Goal: Task Accomplishment & Management: Complete application form

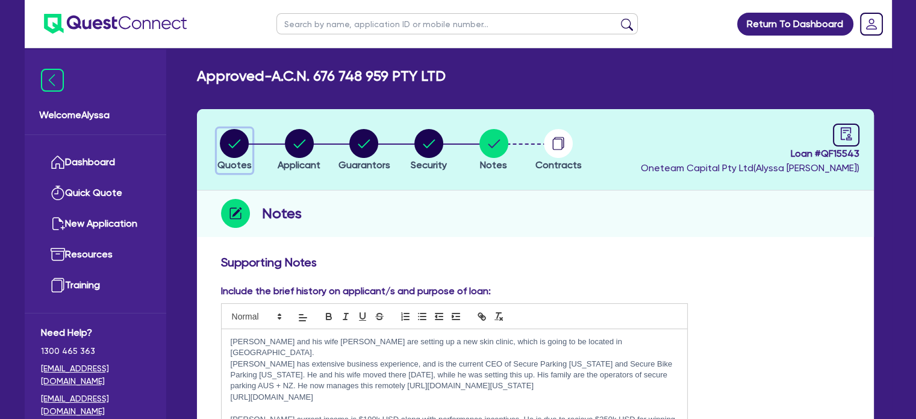
click at [225, 142] on circle "button" at bounding box center [234, 143] width 29 height 29
select select "Quest Finance - Own Book"
select select "TERTIARY_ASSETS"
select select "BEAUTY_EQUIPMENT"
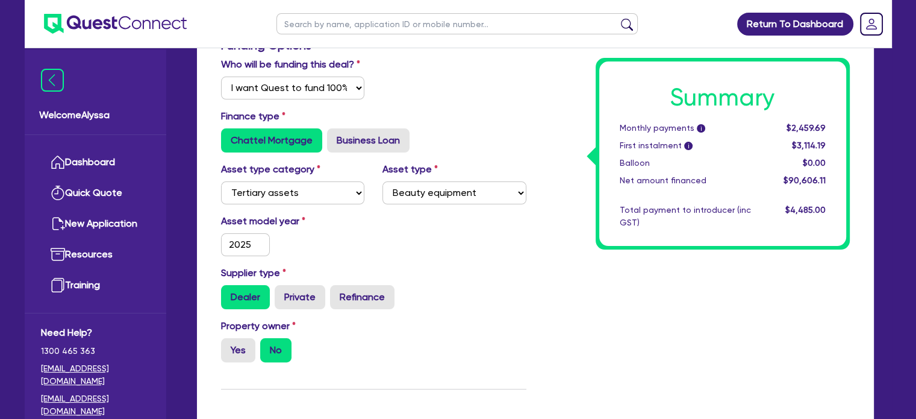
scroll to position [458, 0]
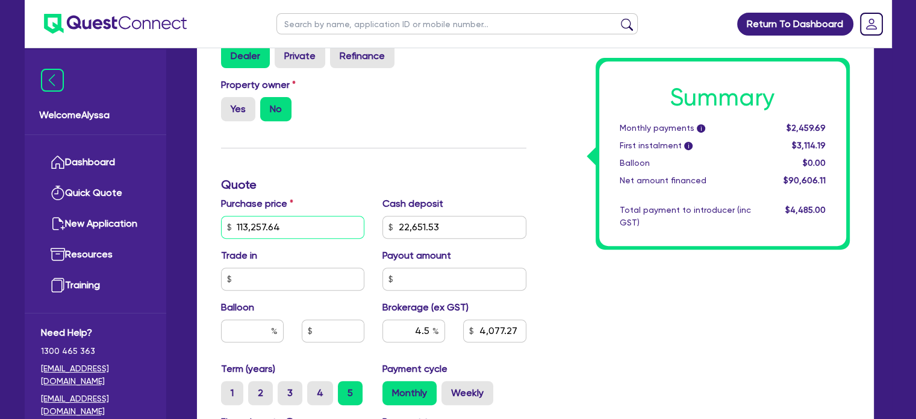
drag, startPoint x: 316, startPoint y: 226, endPoint x: 207, endPoint y: 222, distance: 108.5
click at [207, 222] on div "Funding Options Who will be funding this deal? Select I will fund 100% I will c…" at bounding box center [535, 212] width 677 height 843
type input "113,257.64"
type input "22,651.53"
type input "4,077.27"
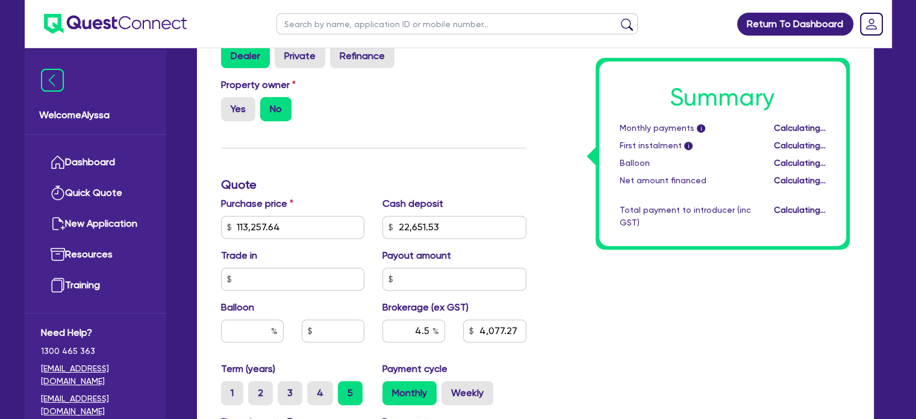
type input "113,257.64"
type input "22,651.53"
type input "4,077.27"
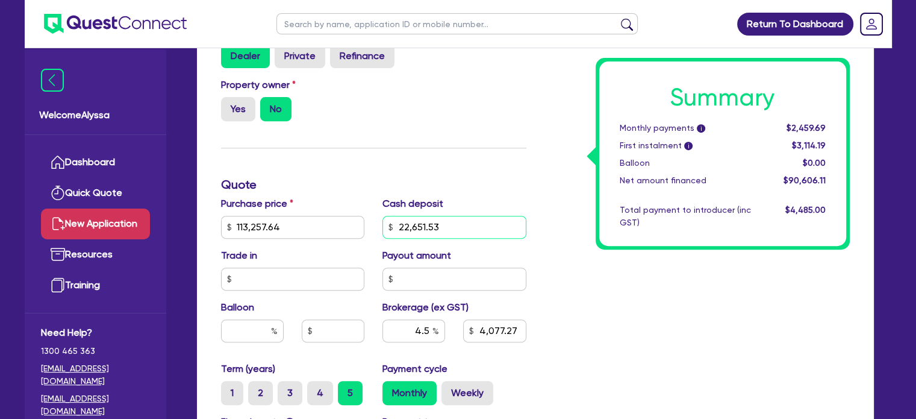
drag, startPoint x: 448, startPoint y: 231, endPoint x: 131, endPoint y: 209, distance: 317.6
click at [131, 209] on div "Welcome Alyssa Dashboard Quick Quote New Application Ref Company Ref Salesperso…" at bounding box center [458, 124] width 867 height 1165
paste input "113,257.64"
type input "113,257.64"
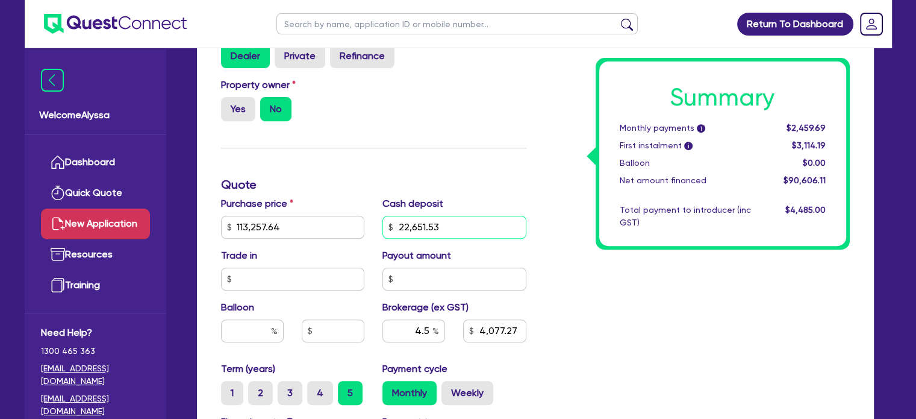
type input "4,077.27"
type input "113,257.64"
type input "4,077.27"
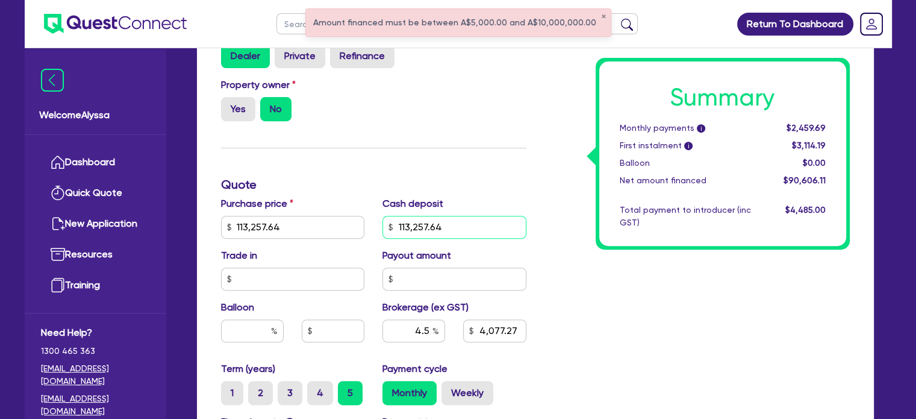
type input "113,257.64"
drag, startPoint x: 451, startPoint y: 228, endPoint x: 323, endPoint y: 216, distance: 128.3
click at [323, 216] on div "Purchase price 113,257.64 Cash deposit 113,257.64 Trade in Payout amount Balloo…" at bounding box center [373, 278] width 323 height 165
paste input "56,628.82"
type input "113,257.64"
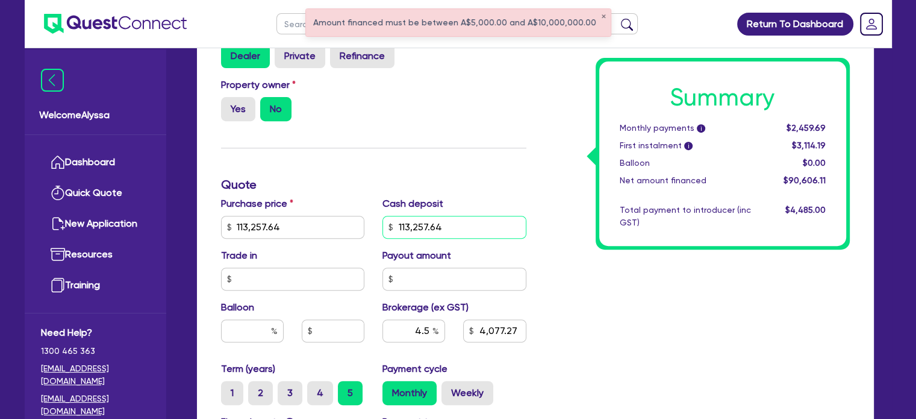
type input "56,628.82"
type input "4,077.27"
type input "113,257.64"
type input "2,548.3"
type input "56,628.82"
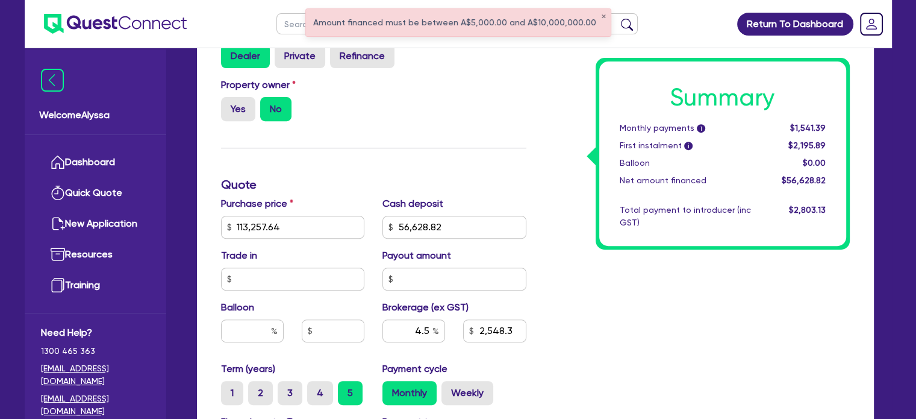
type input "113,257.64"
type input "2,548.3"
click at [607, 272] on div "Summary Monthly payments i Calculating... First instalment i Calculating... Bal…" at bounding box center [696, 184] width 323 height 775
type input "113,257.64"
type input "2,548.3"
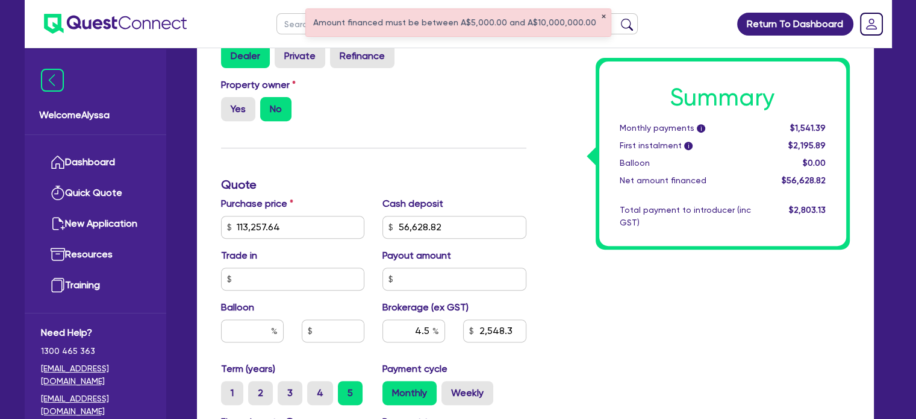
click at [601, 14] on button "✕" at bounding box center [603, 17] width 5 height 6
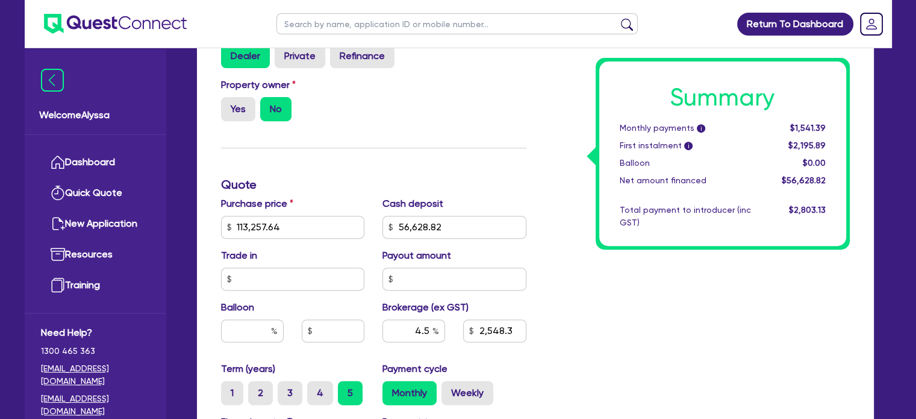
click at [532, 166] on div "Funding Options Who will be funding this deal? Select I will fund 100% I will c…" at bounding box center [373, 184] width 323 height 775
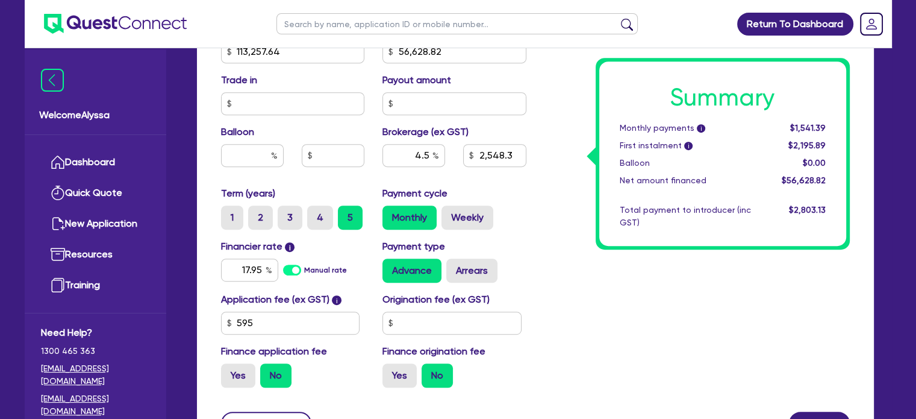
click at [532, 166] on div "4.5 2,548.3" at bounding box center [454, 160] width 162 height 33
click at [411, 154] on input "4.5" at bounding box center [413, 155] width 63 height 23
type input "113,257.64"
type input "5"
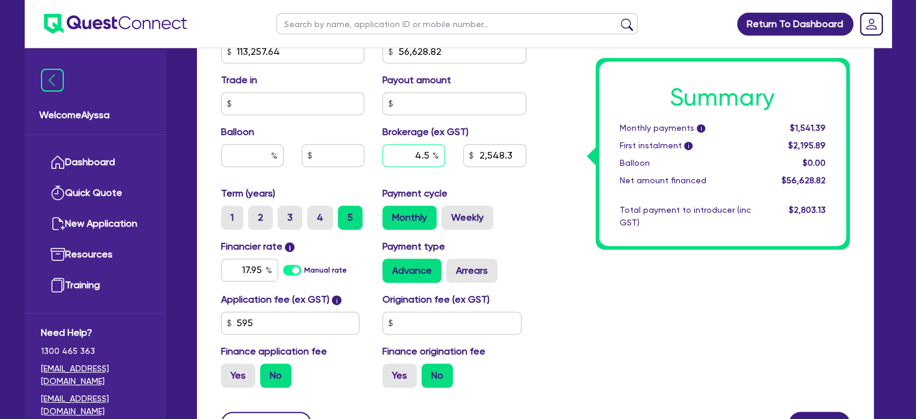
type input "2,548.3"
type input "5"
type input "113,257.64"
type input "2,548.3"
type input "113,257.64"
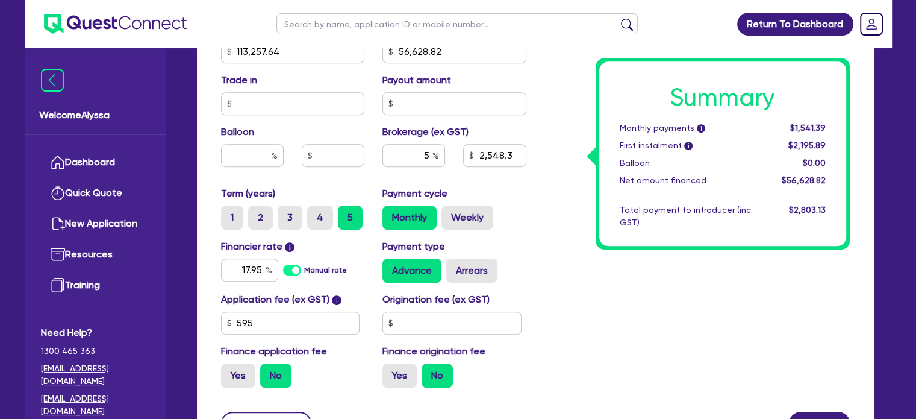
type input "2,831.44"
click at [564, 209] on div "Summary Monthly payments i $1,549.17 First instalment i $2,203.67 Balloon $0.00…" at bounding box center [696, 9] width 323 height 775
click at [426, 155] on input "5" at bounding box center [413, 155] width 63 height 23
type input "113,257.64"
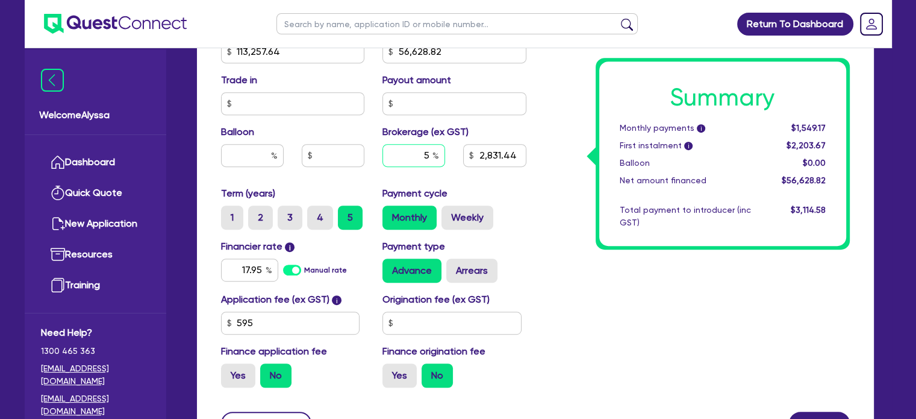
type input "6"
type input "2,831.44"
type input "6"
type input "113,257.64"
type input "2,831.44"
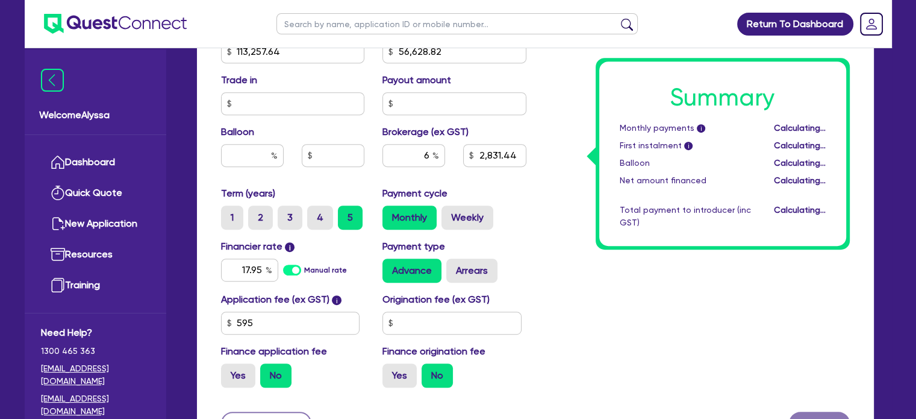
type input "113,257.64"
type input "3,397.73"
click at [561, 199] on div "Summary Monthly payments i Calculating... First instalment i Calculating... Bal…" at bounding box center [696, 9] width 323 height 775
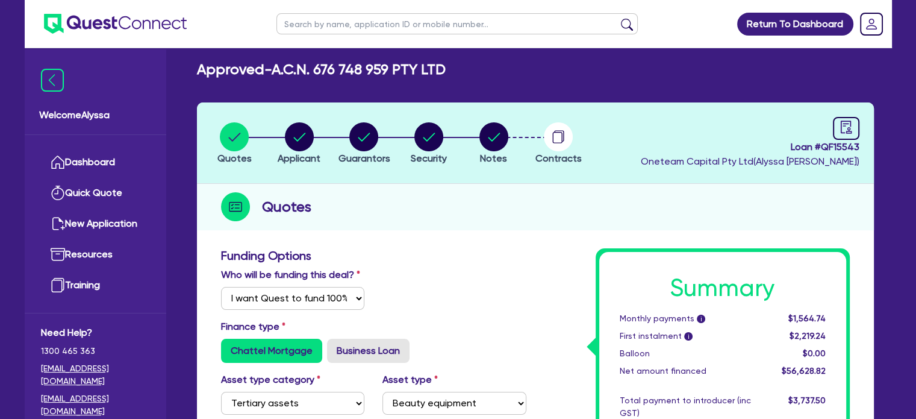
scroll to position [0, 0]
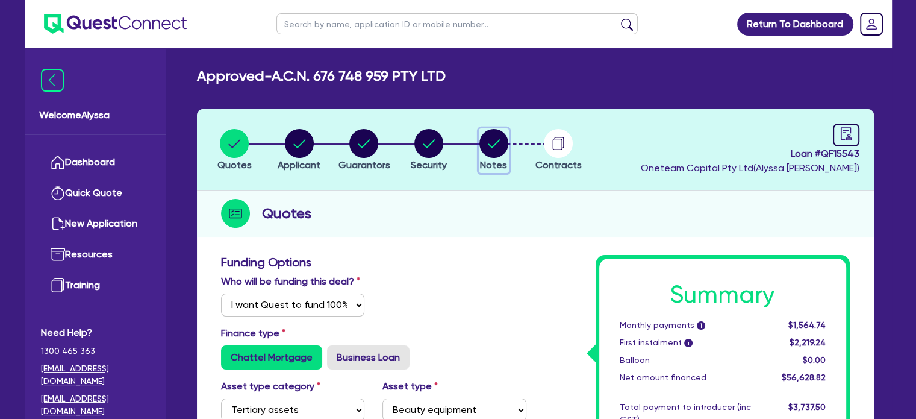
click at [501, 137] on circle "button" at bounding box center [493, 143] width 29 height 29
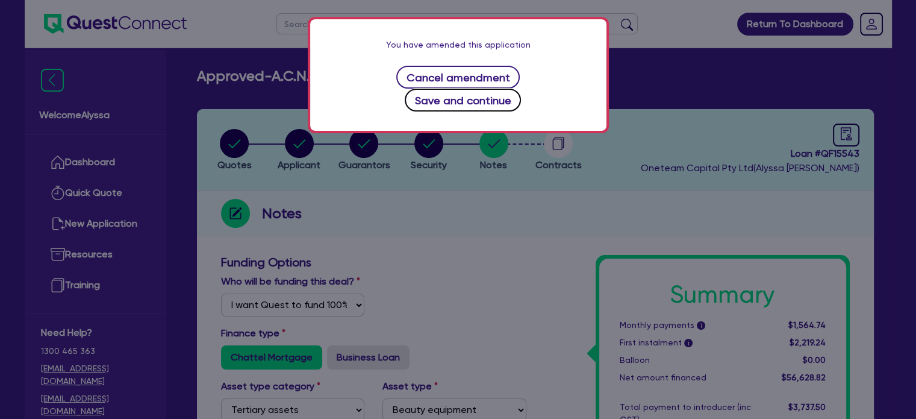
click at [516, 89] on button "Save and continue" at bounding box center [463, 100] width 116 height 23
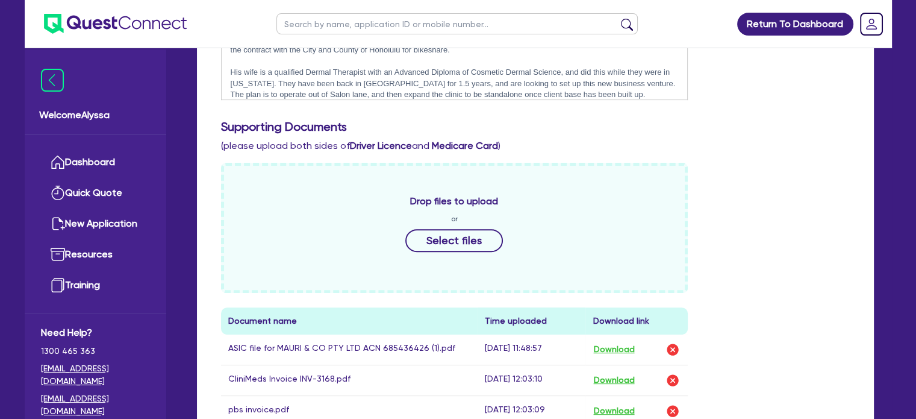
scroll to position [472, 0]
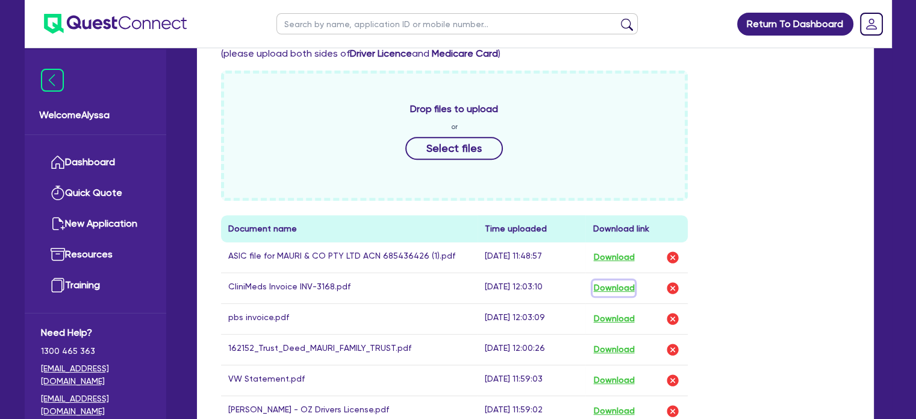
click at [605, 282] on button "Download" at bounding box center [614, 288] width 42 height 16
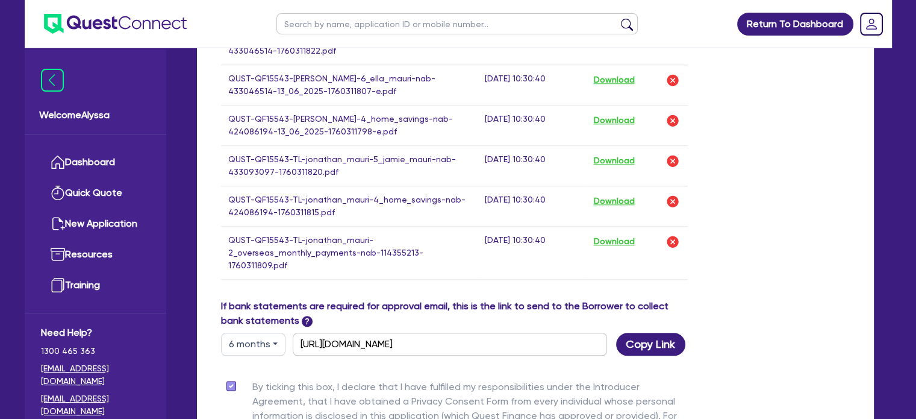
scroll to position [1497, 0]
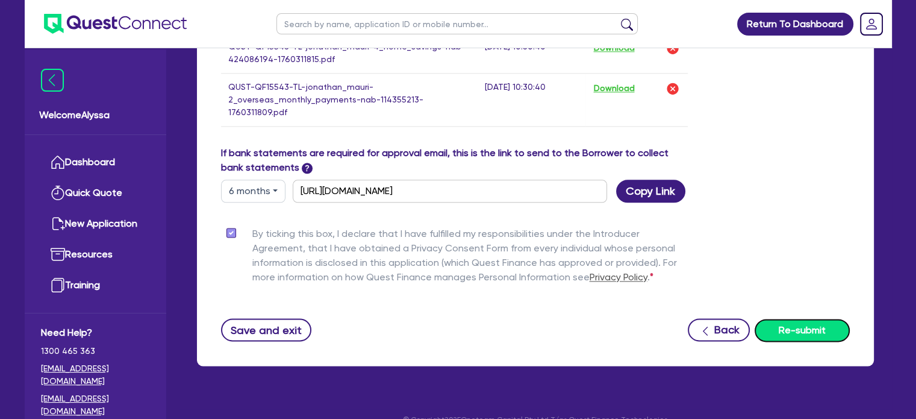
click at [793, 319] on button "Re-submit" at bounding box center [802, 330] width 95 height 23
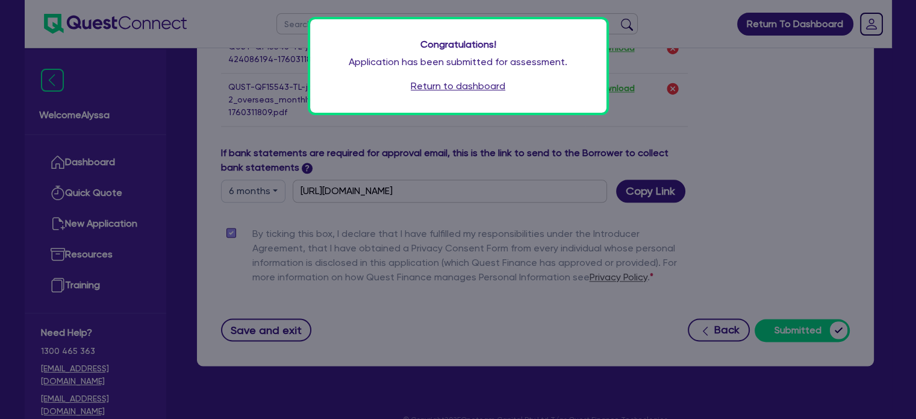
click at [420, 90] on link "Return to dashboard" at bounding box center [458, 86] width 95 height 14
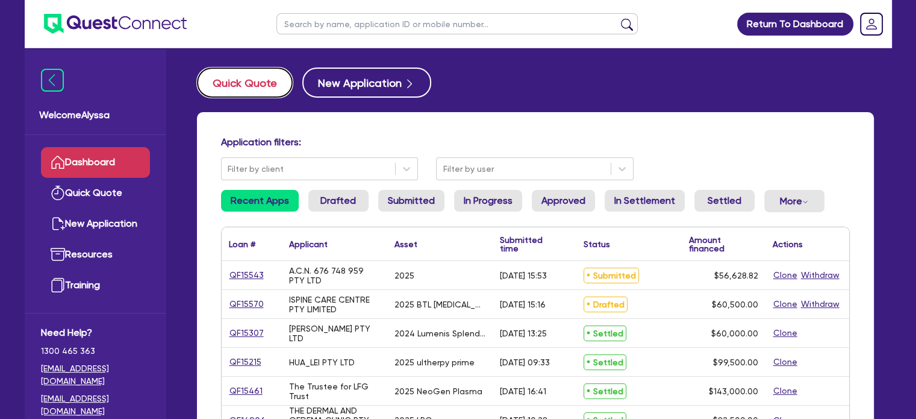
click at [246, 83] on button "Quick Quote" at bounding box center [245, 82] width 96 height 30
select select "Other"
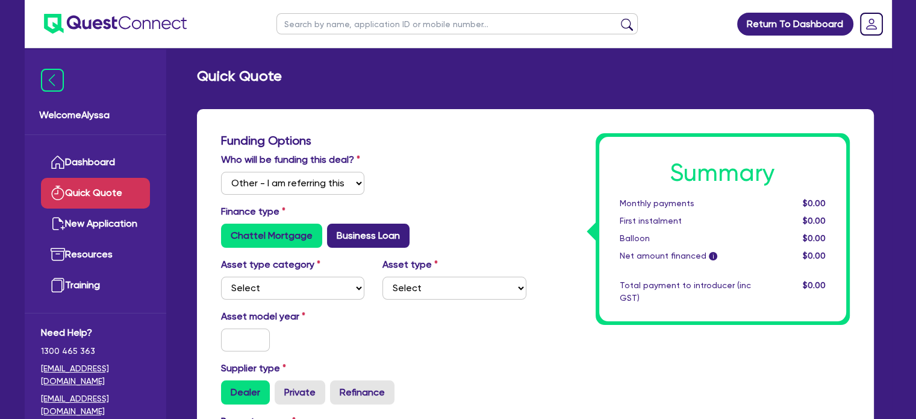
click at [360, 230] on label "Business Loan" at bounding box center [368, 235] width 83 height 24
click at [335, 230] on input "Business Loan" at bounding box center [331, 227] width 8 height 8
radio input "true"
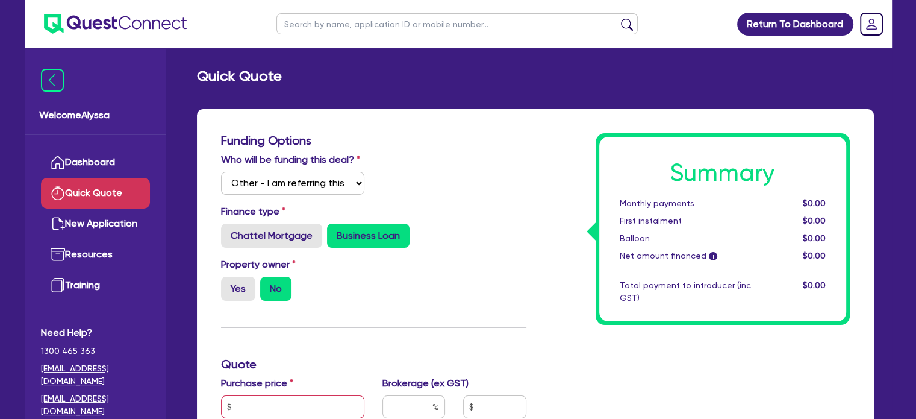
scroll to position [214, 0]
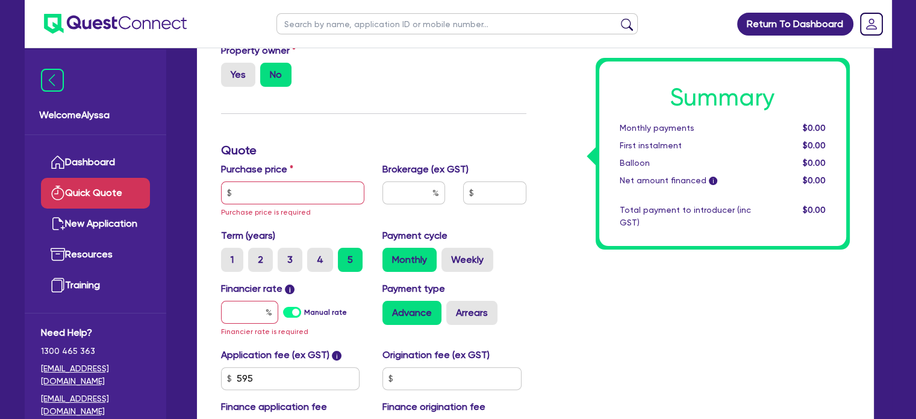
click at [308, 207] on div "Purchase price Purchase price is required" at bounding box center [293, 190] width 162 height 57
click at [272, 195] on input "text" at bounding box center [293, 192] width 144 height 23
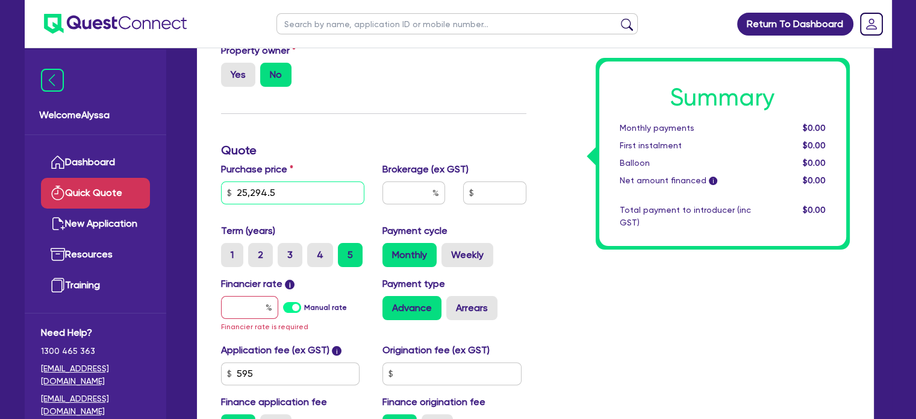
type input "25,294.5"
click at [412, 196] on input "text" at bounding box center [413, 192] width 63 height 23
type input "4"
click at [250, 305] on input "text" at bounding box center [249, 307] width 57 height 23
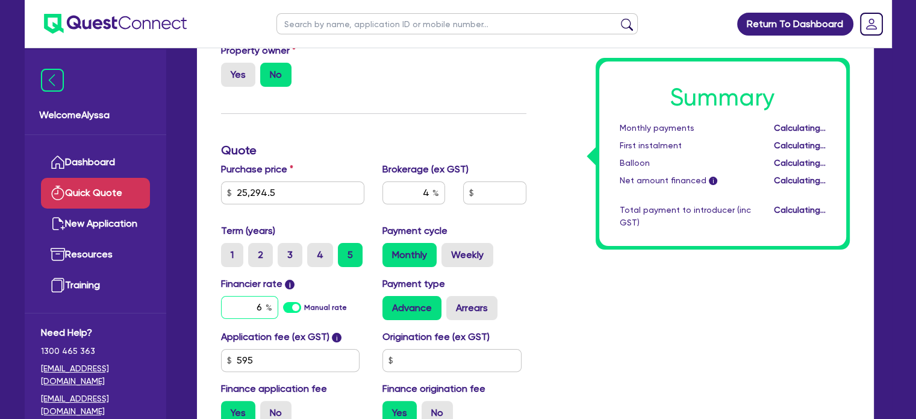
type input "6."
type input "1,037.96"
type input "6."
type input "1,037.96"
type input "6.9"
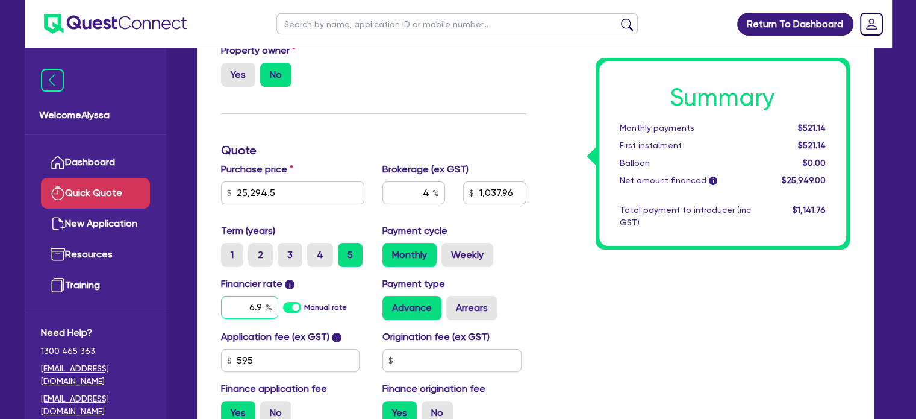
type input "1,037.96"
type input "6.99"
type input "1,037.96"
click at [574, 296] on div "Summary Monthly payments $533.20 First instalment $533.20 Balloon $0.00 Net amo…" at bounding box center [696, 176] width 323 height 515
click at [257, 252] on label "2" at bounding box center [260, 255] width 25 height 24
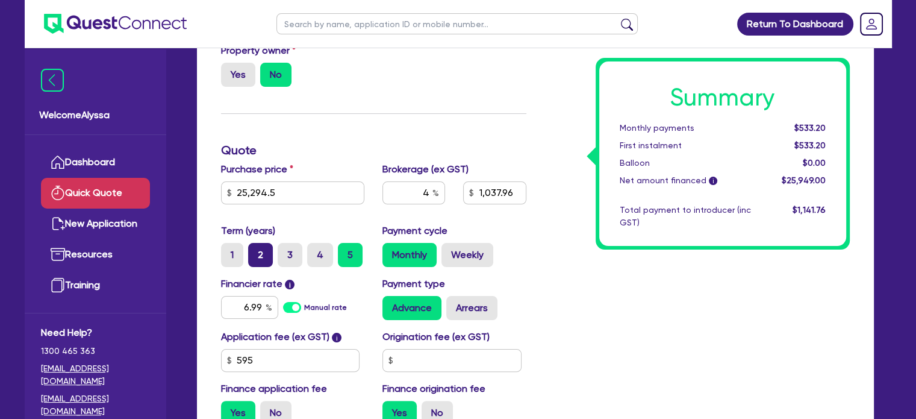
click at [256, 251] on input "2" at bounding box center [252, 247] width 8 height 8
radio input "true"
type input "1,037.96"
